Goal: Find specific page/section: Find specific page/section

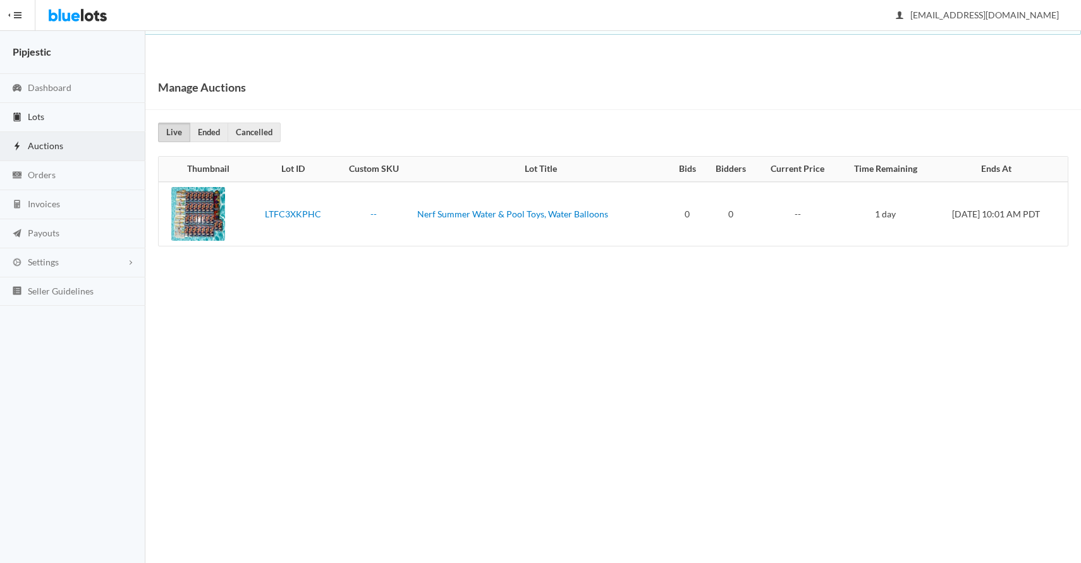
click at [46, 113] on link "Lots" at bounding box center [72, 117] width 145 height 29
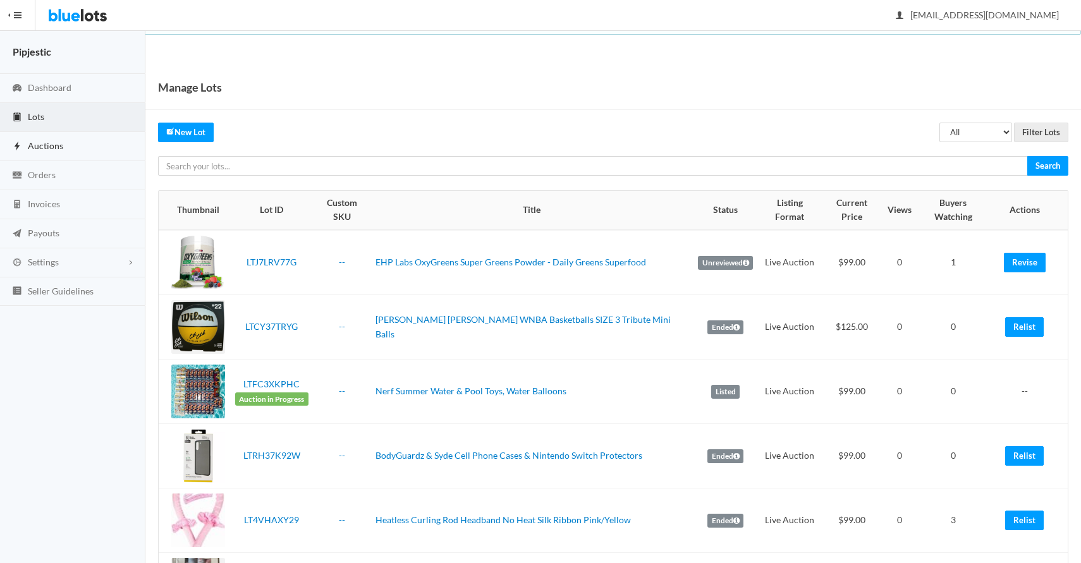
click at [61, 154] on link "Auctions" at bounding box center [72, 146] width 145 height 29
